Goal: Navigation & Orientation: Find specific page/section

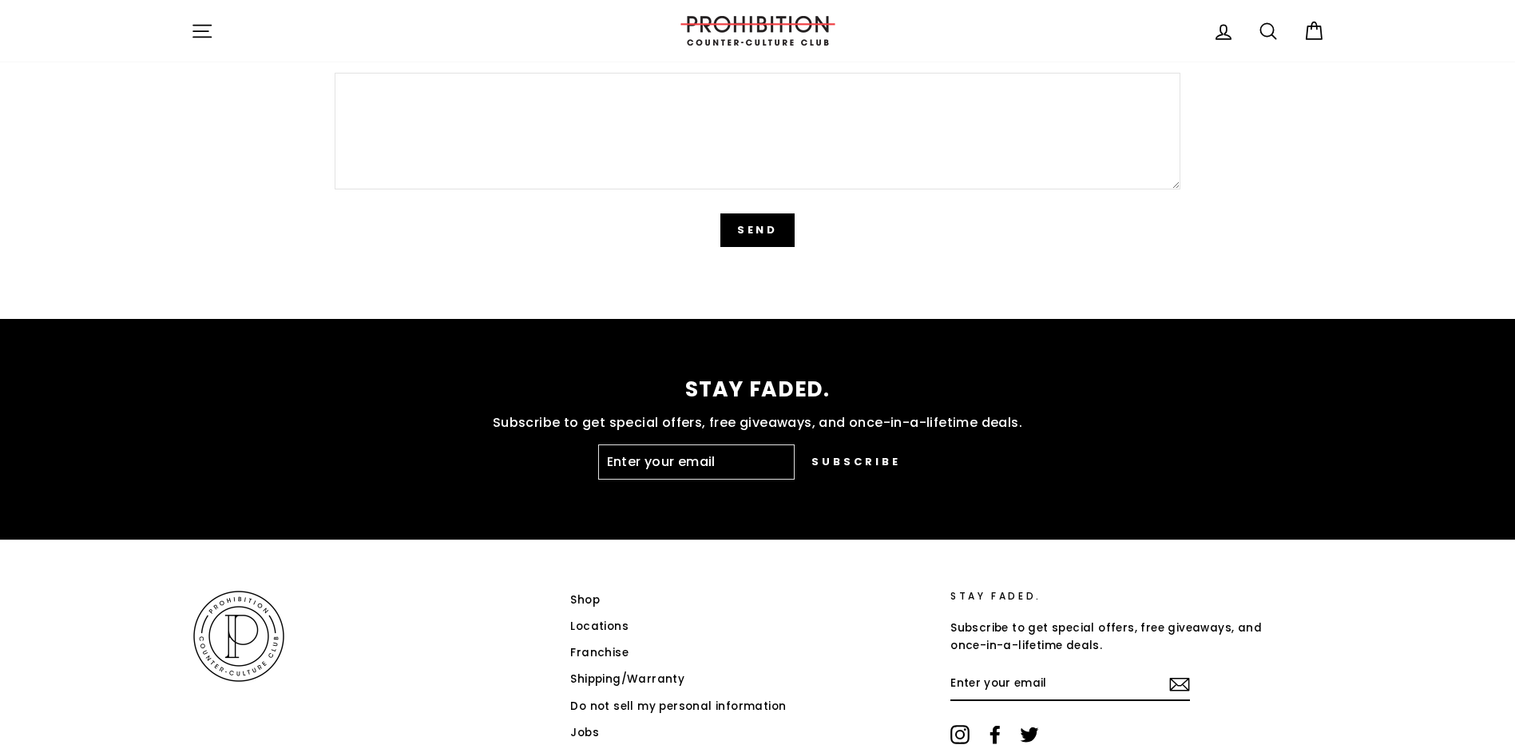
scroll to position [3993, 0]
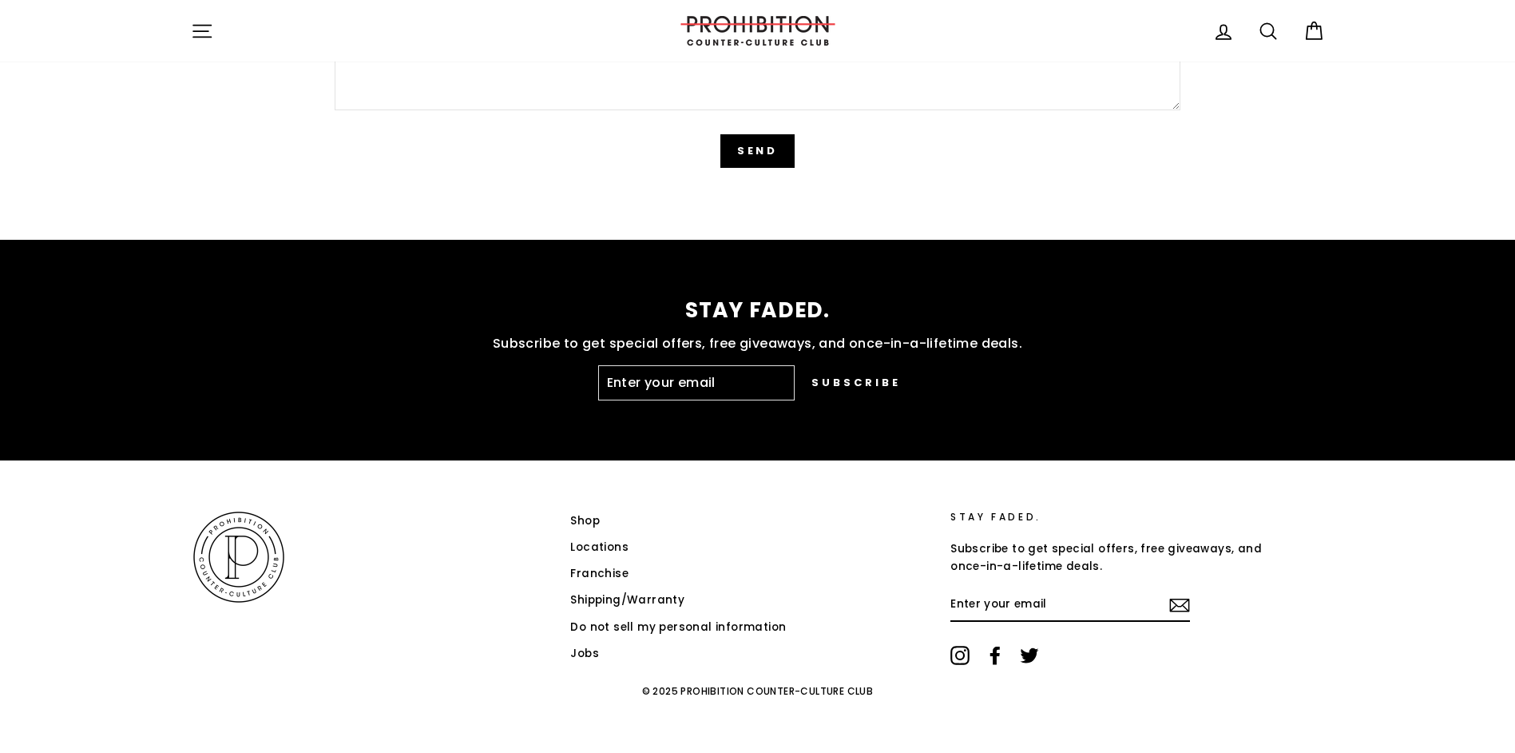
click at [612, 546] on link "Locations" at bounding box center [599, 547] width 58 height 24
